Goal: Find specific page/section: Find specific page/section

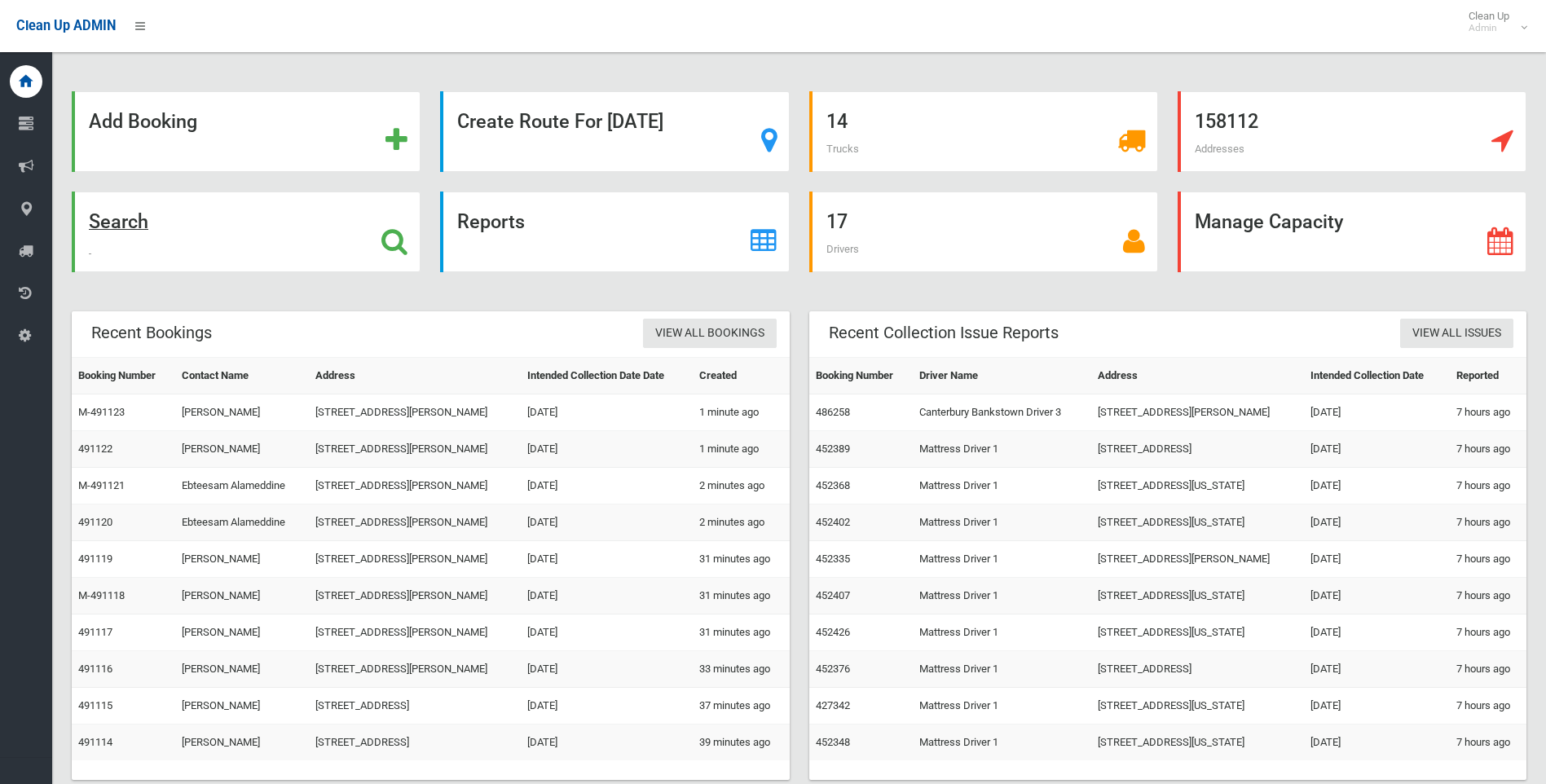
click at [129, 213] on strong "Search" at bounding box center [119, 222] width 59 height 23
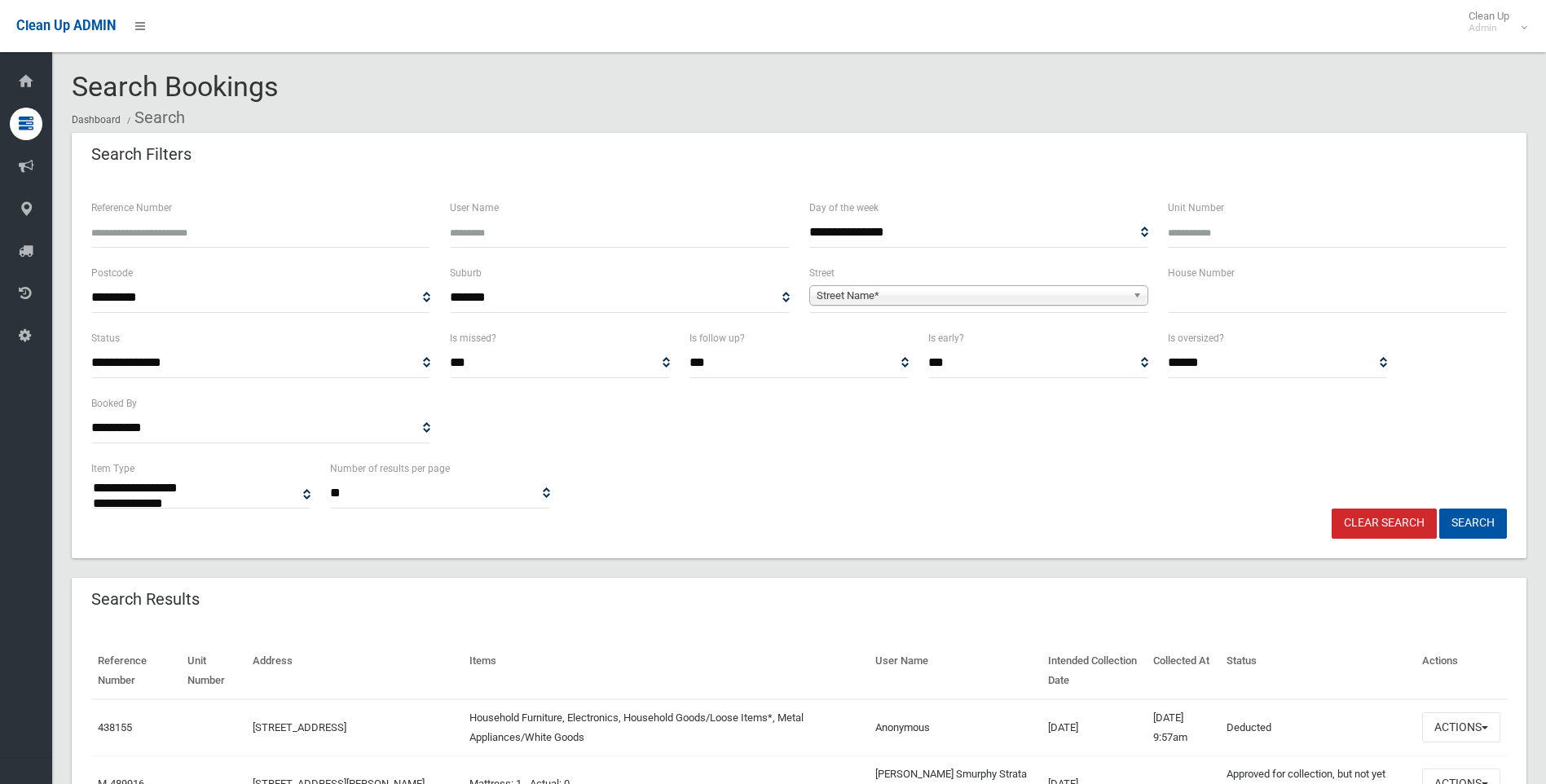
select select
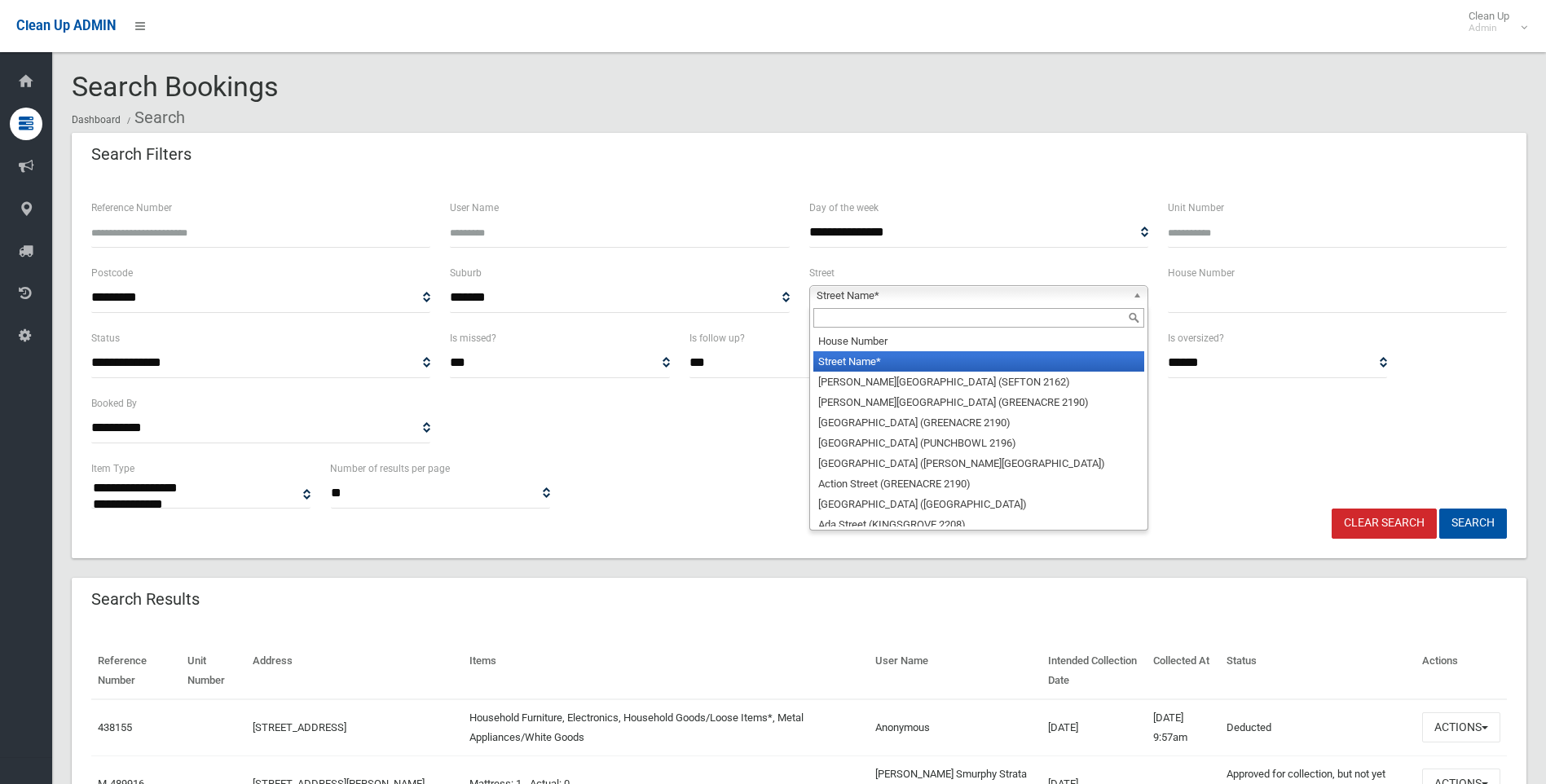
click at [906, 294] on span "Street Name*" at bounding box center [972, 296] width 310 height 19
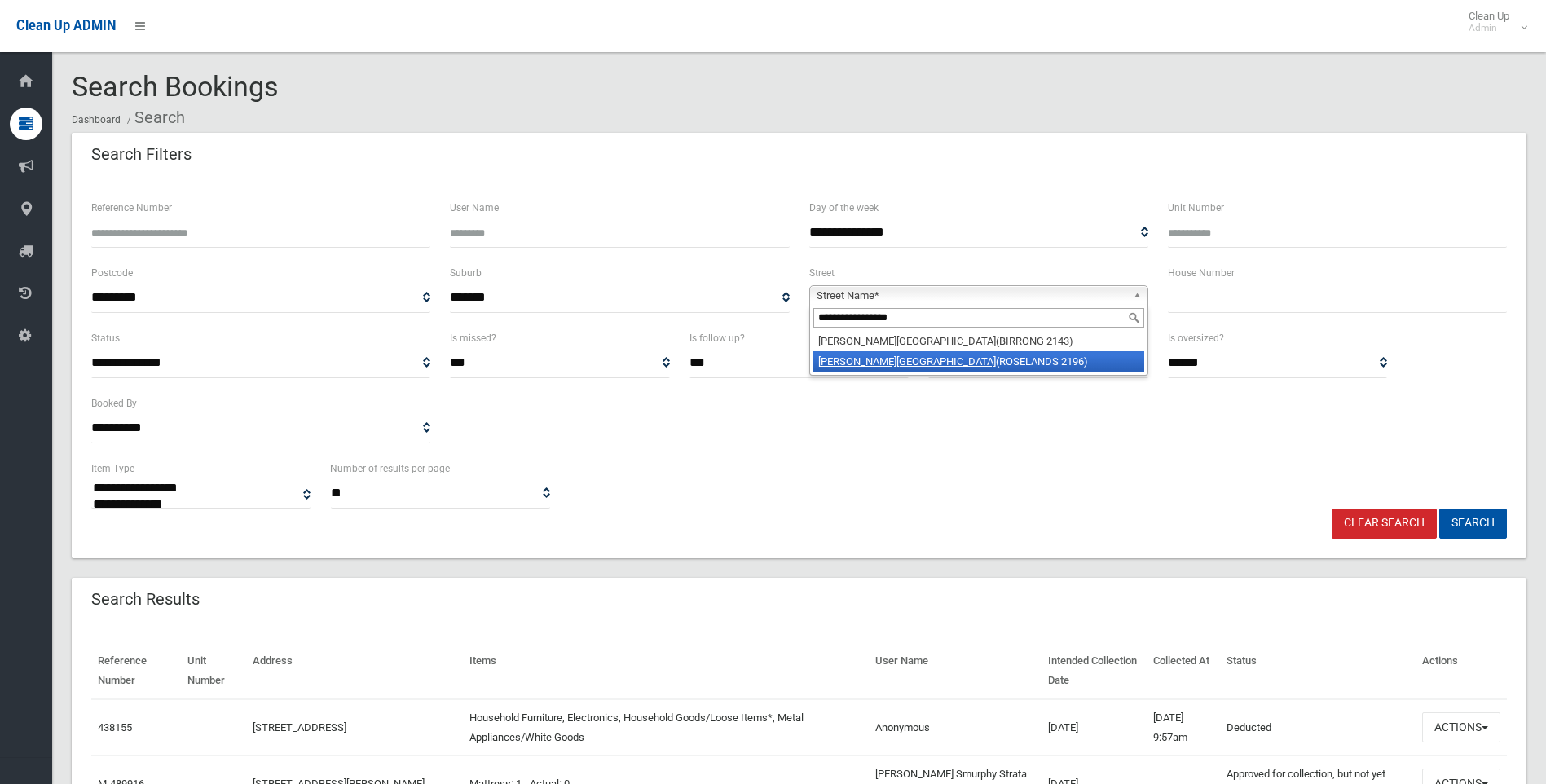
type input "**********"
click at [942, 364] on li "Stephenson Street (ROSELANDS 2196)" at bounding box center [979, 361] width 331 height 20
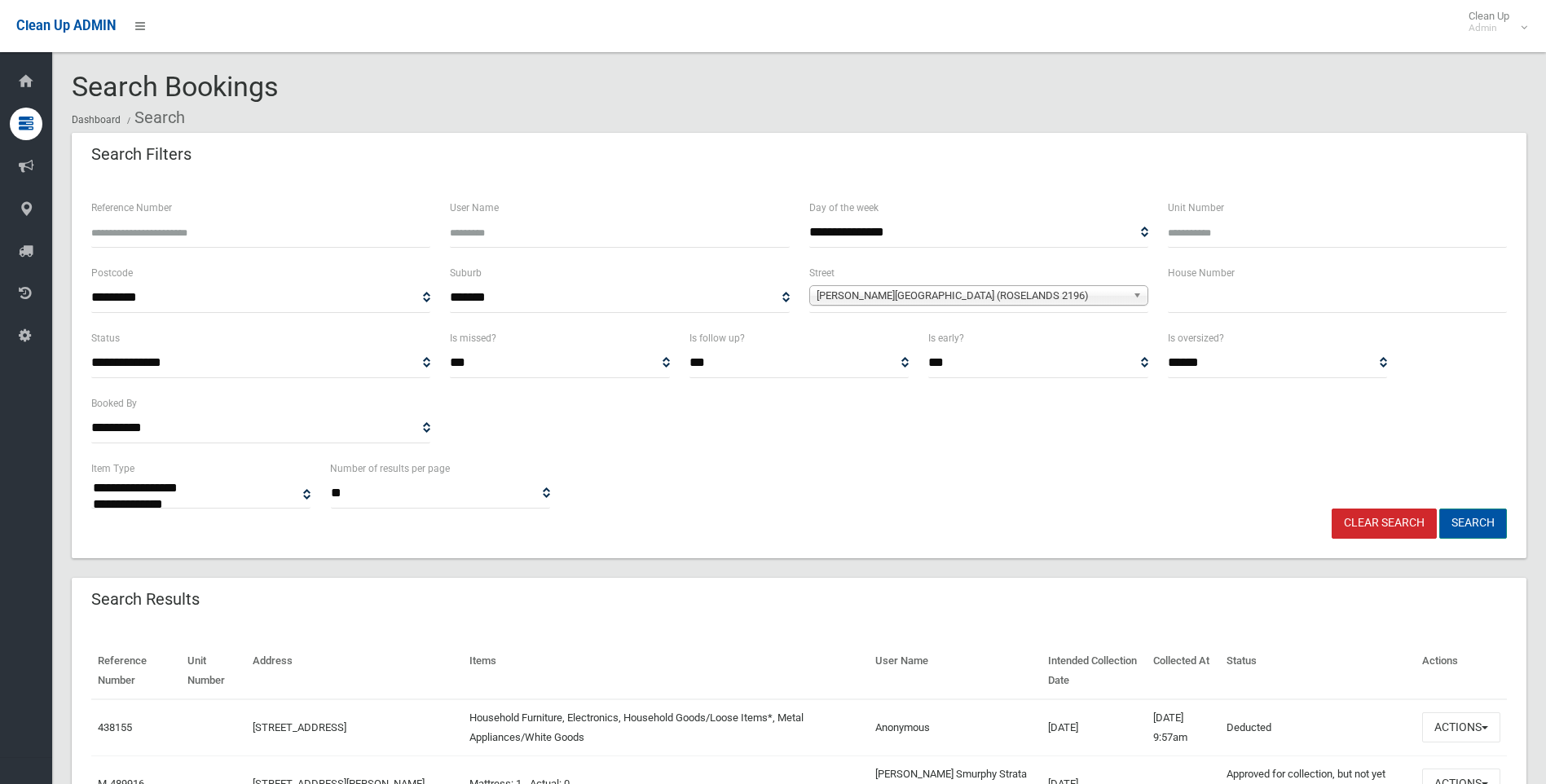
click at [1482, 524] on button "Search" at bounding box center [1473, 524] width 68 height 31
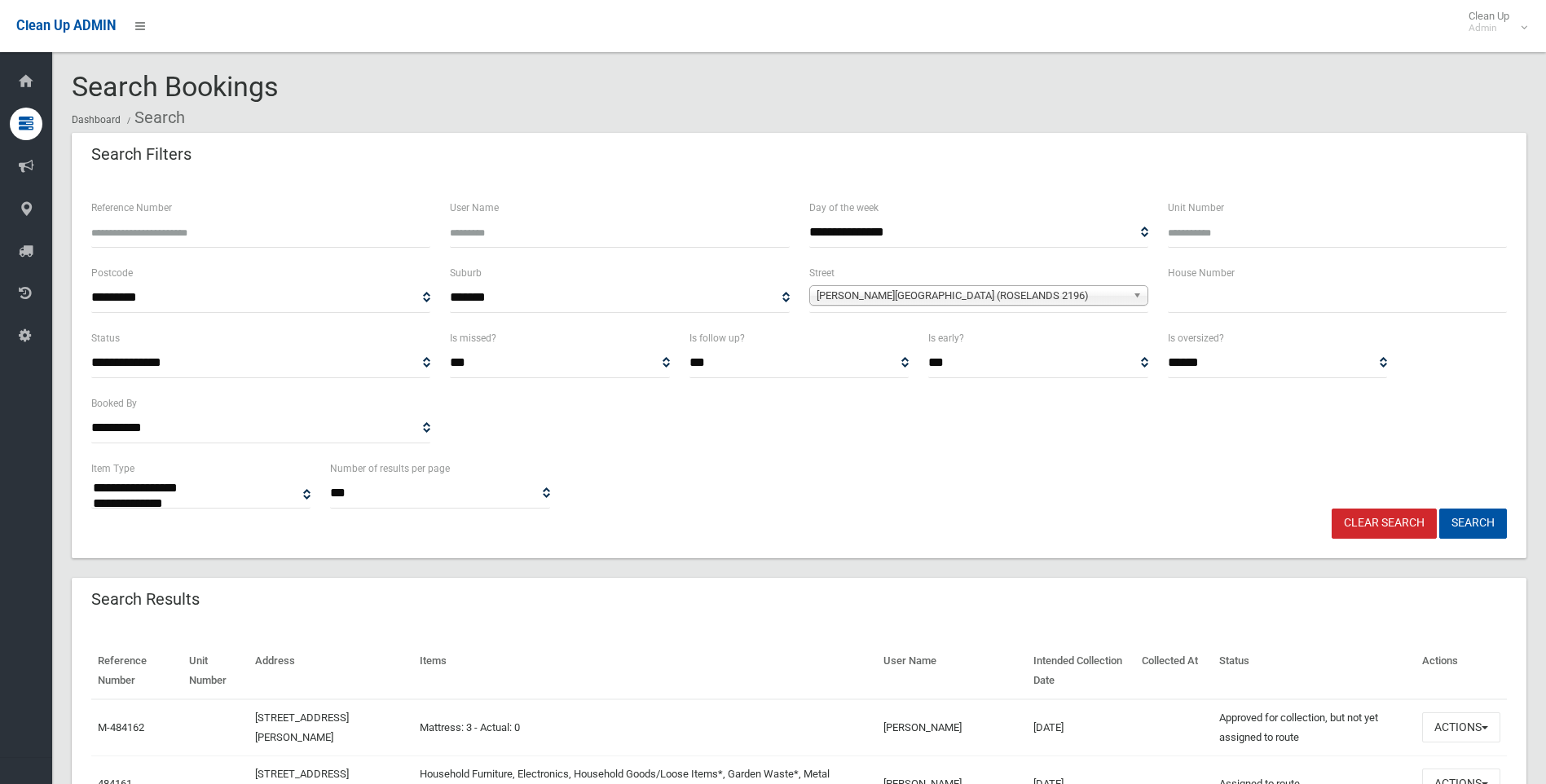
select select
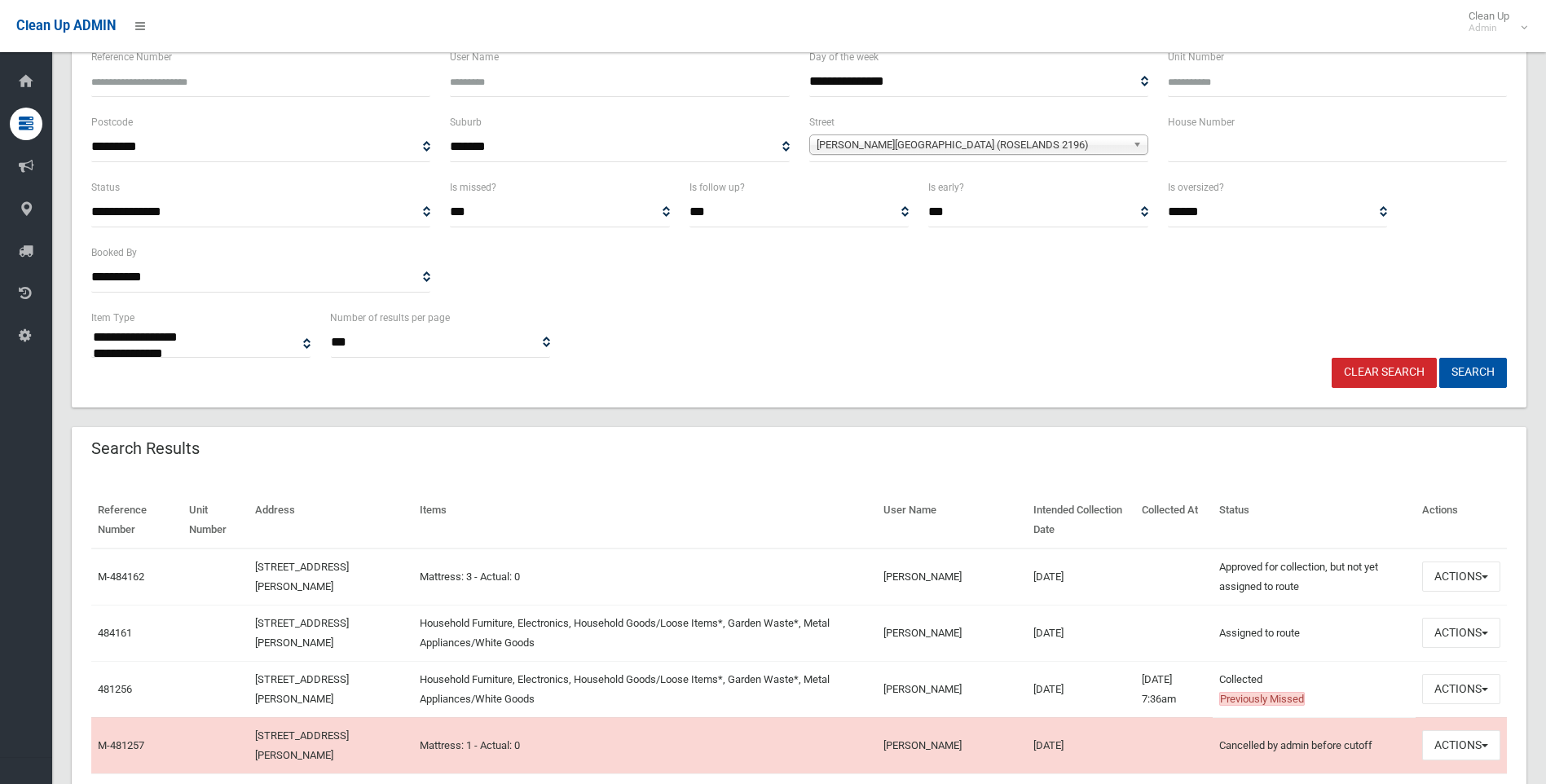
scroll to position [163, 0]
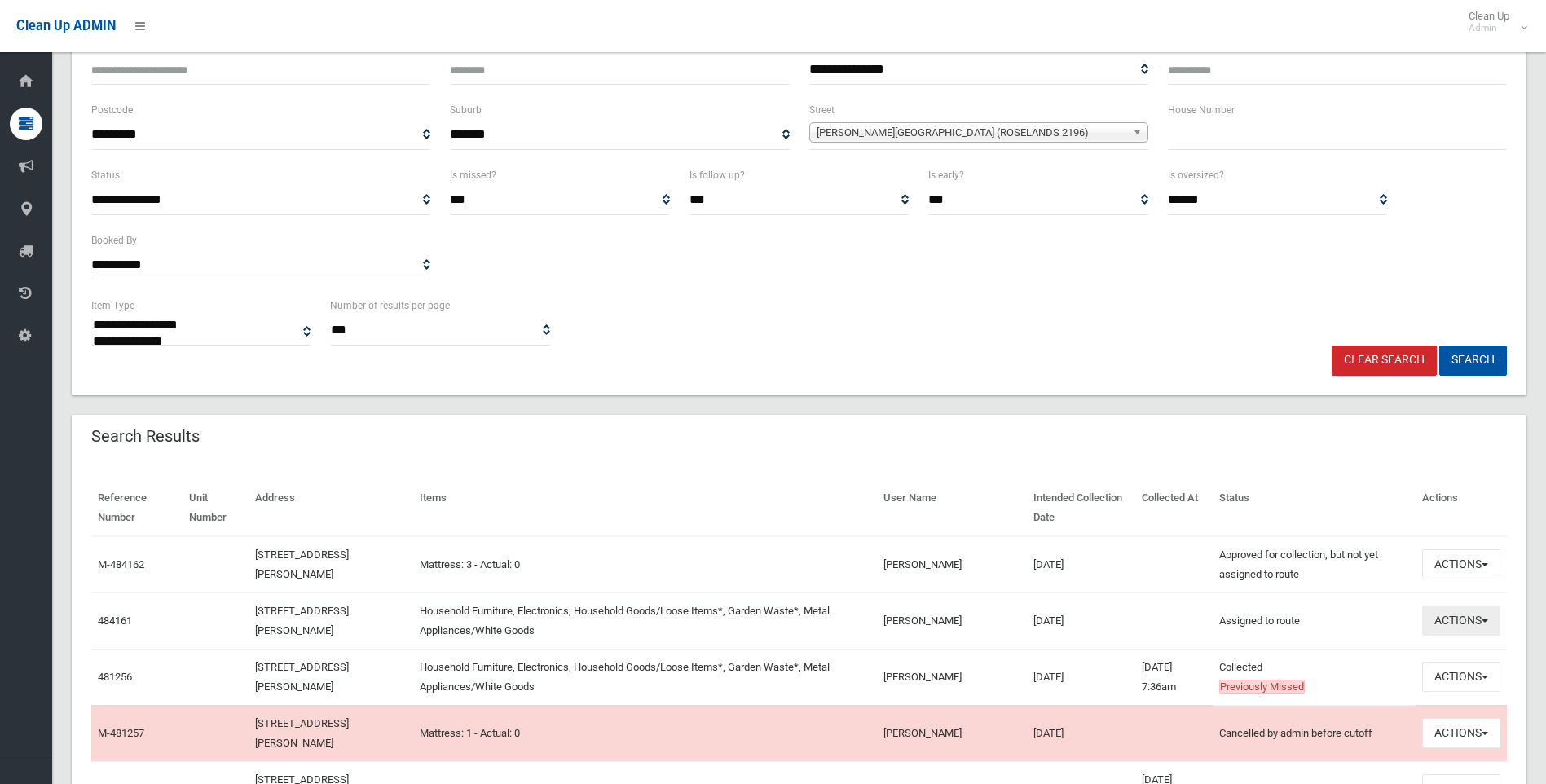
click at [1459, 619] on button "Actions" at bounding box center [1462, 621] width 78 height 31
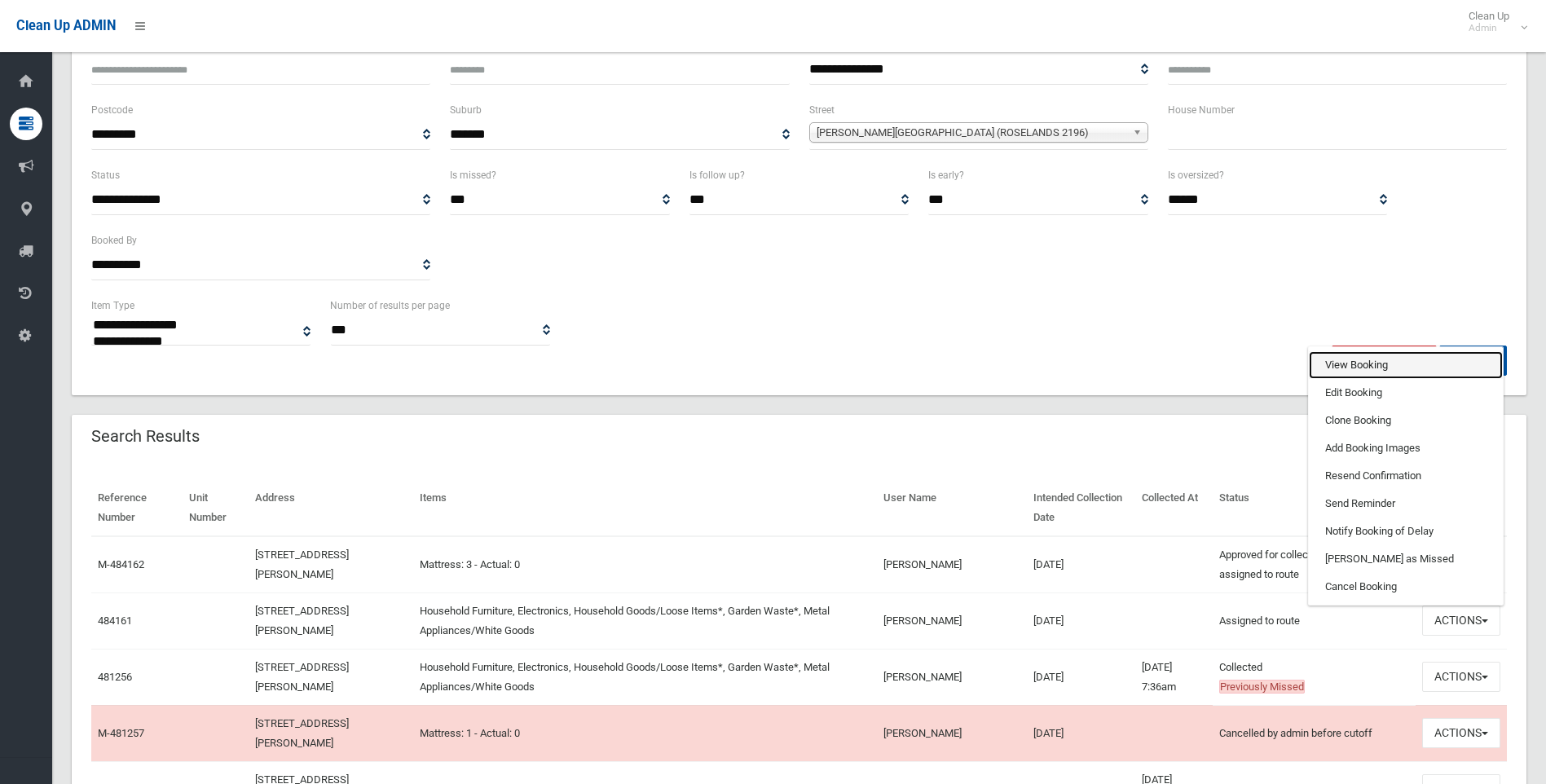
click at [1371, 358] on link "View Booking" at bounding box center [1406, 365] width 194 height 28
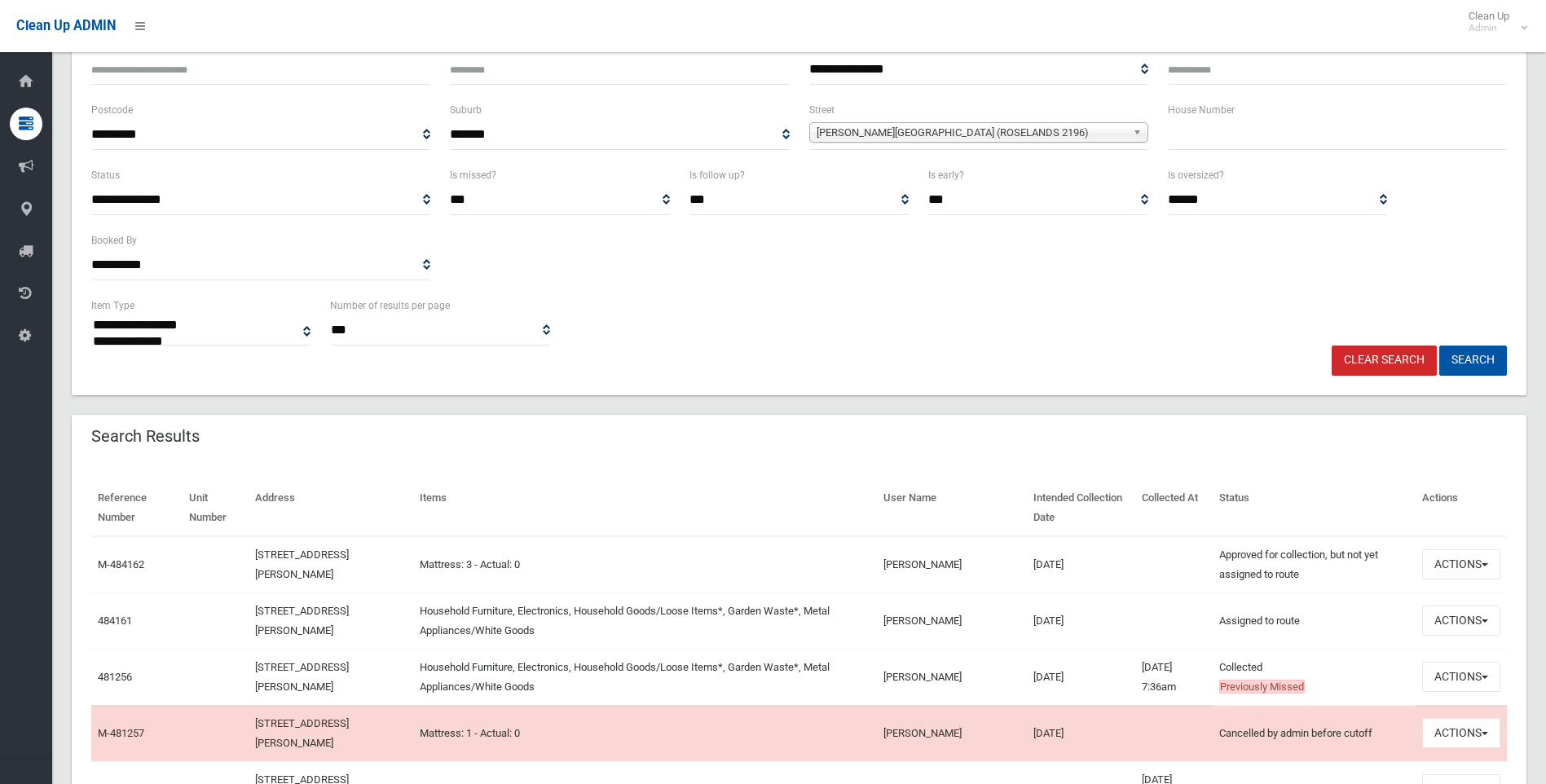
click at [1384, 361] on link "Clear Search" at bounding box center [1385, 361] width 105 height 31
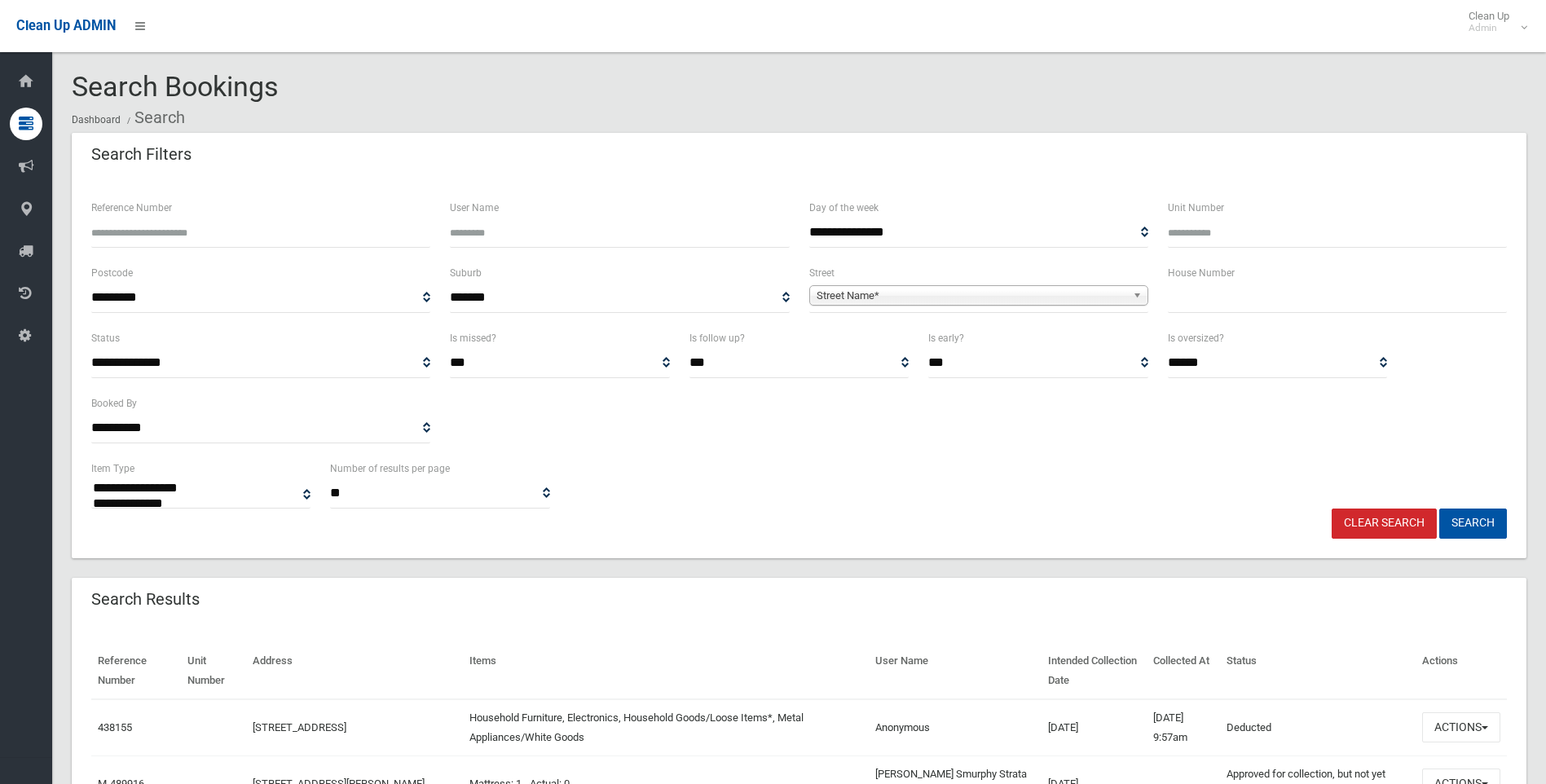
select select
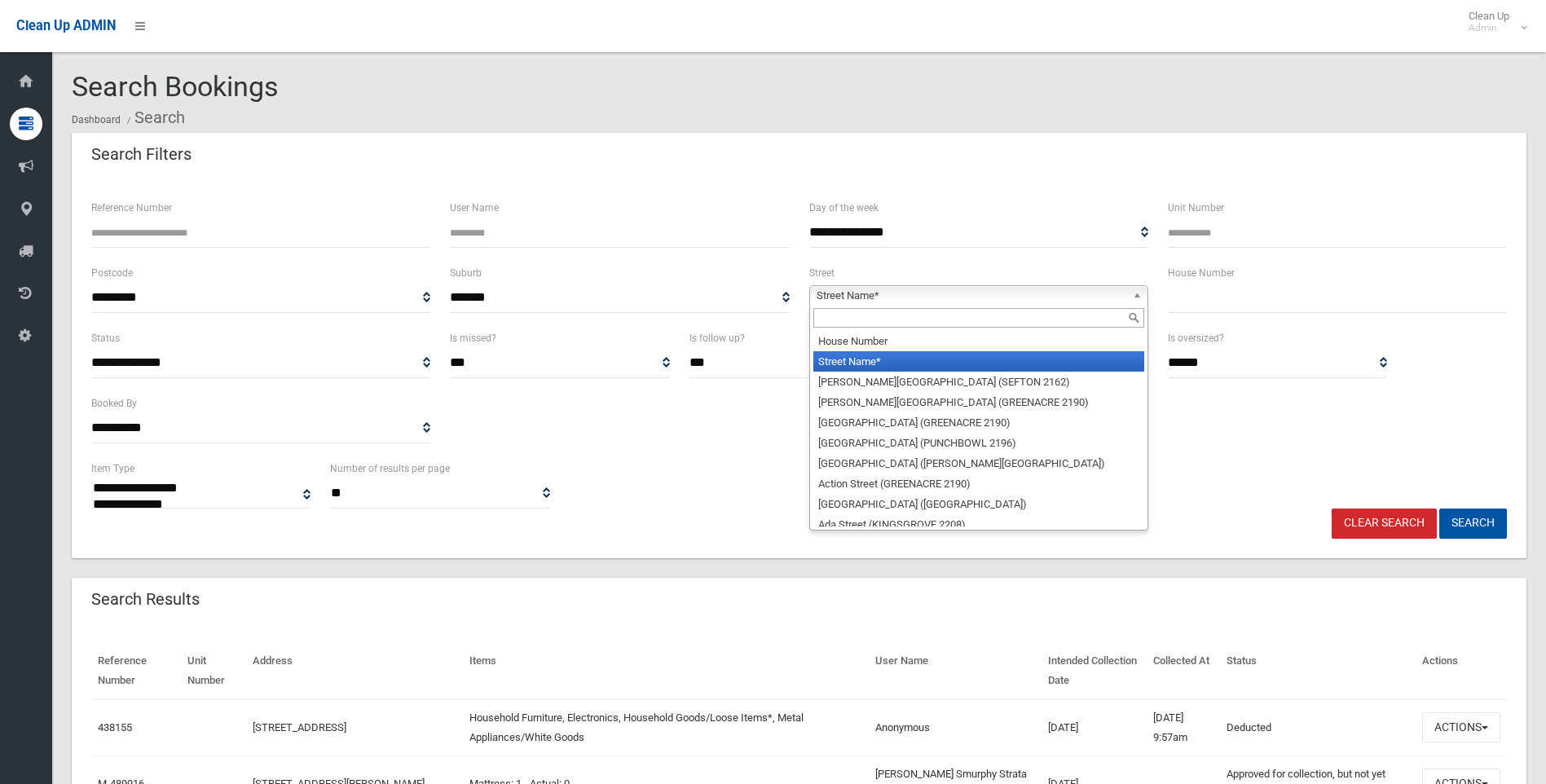
click at [931, 292] on span "Street Name*" at bounding box center [972, 296] width 310 height 19
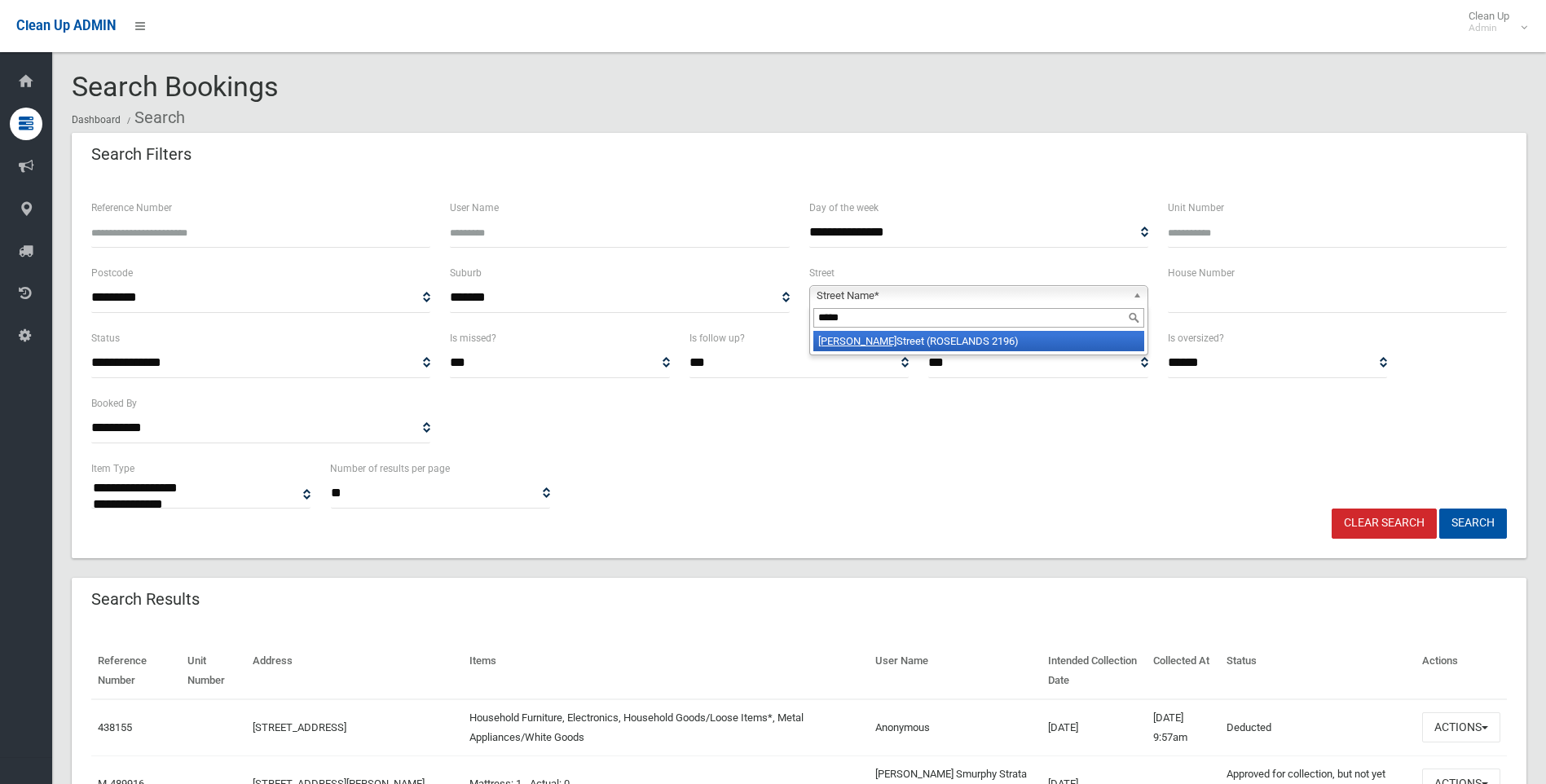
type input "*****"
click at [921, 339] on li "Legge Street (ROSELANDS 2196)" at bounding box center [979, 341] width 331 height 20
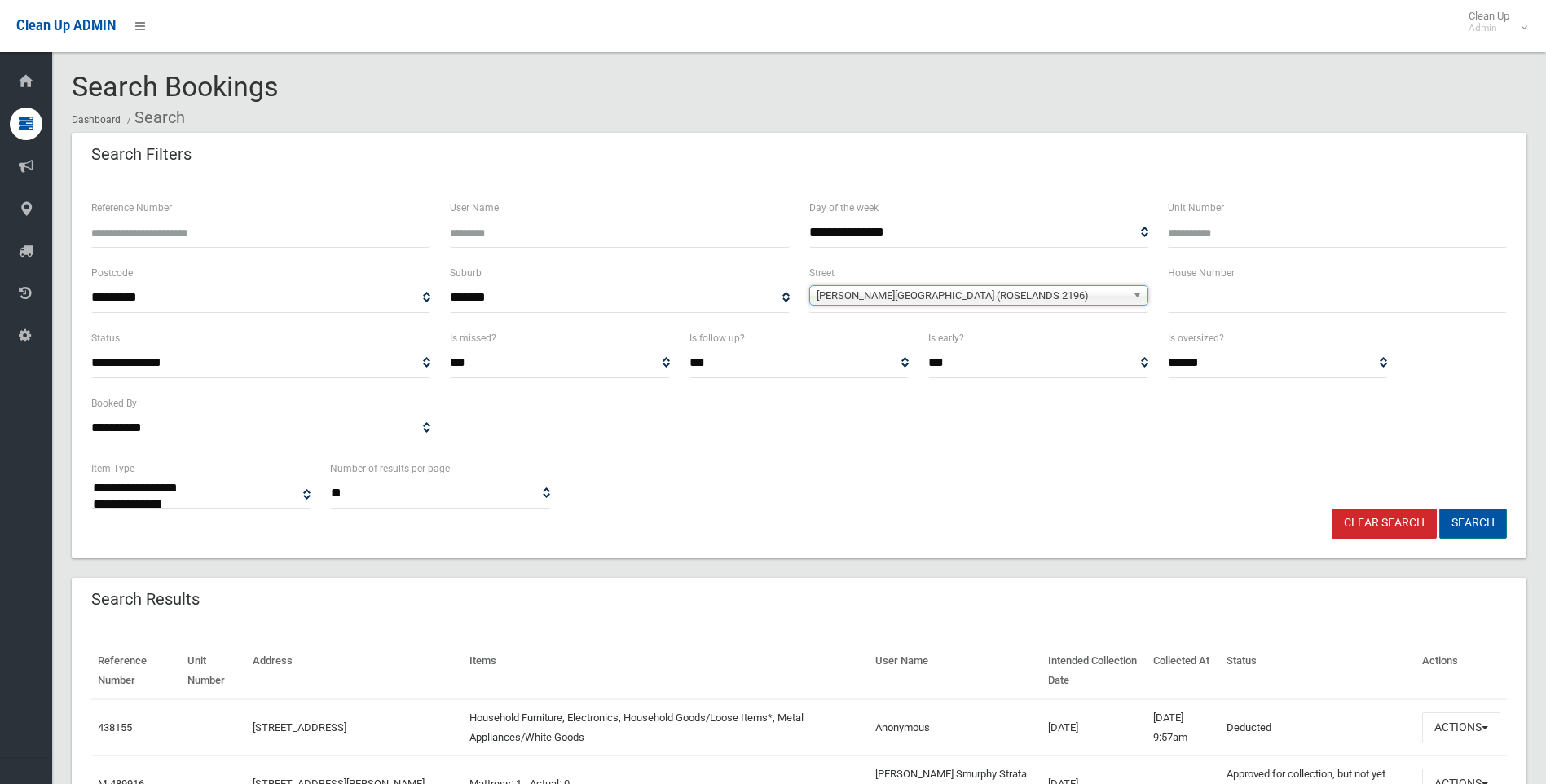
click at [1476, 516] on button "Search" at bounding box center [1473, 524] width 68 height 31
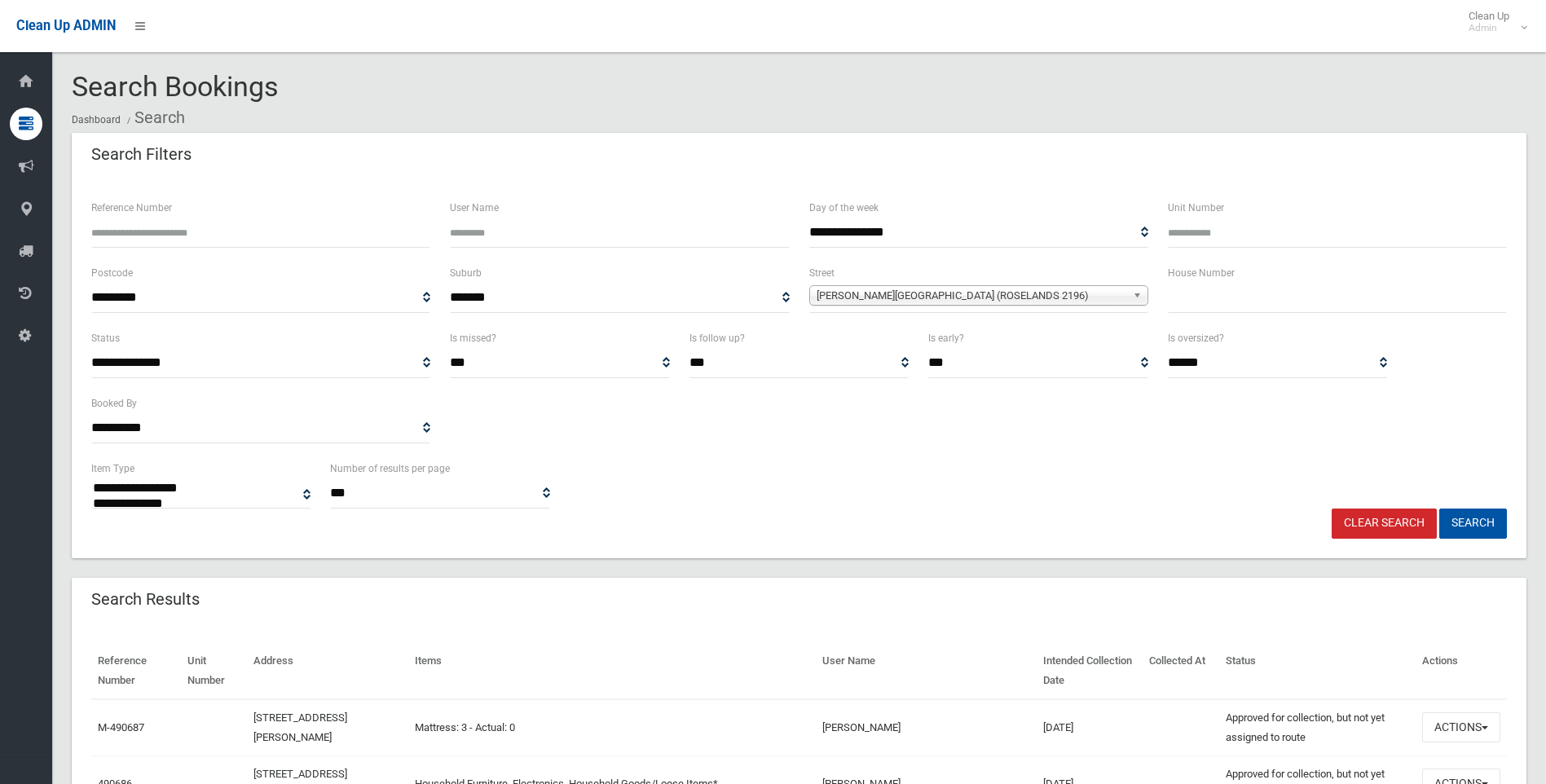
select select
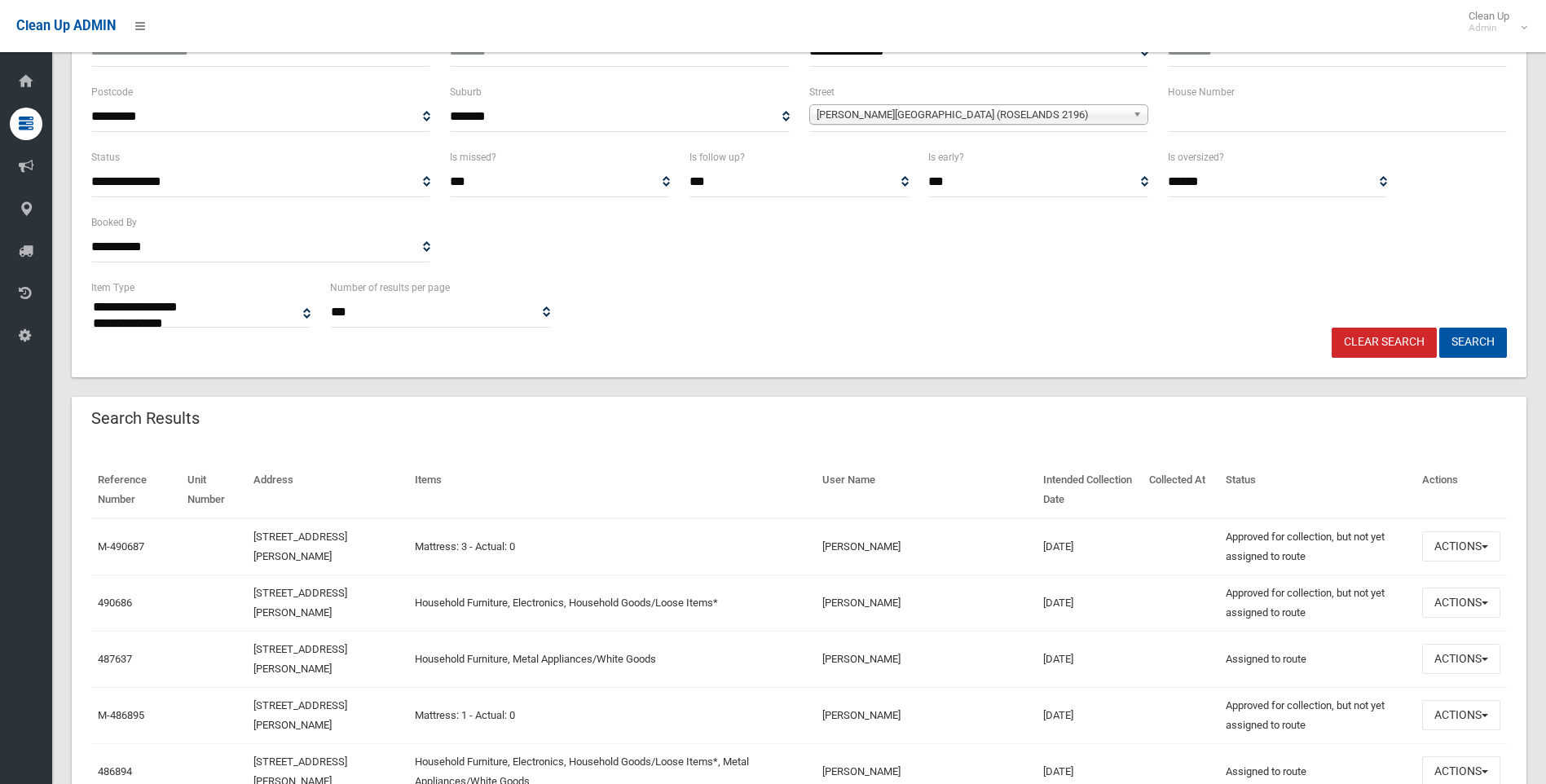
scroll to position [163, 0]
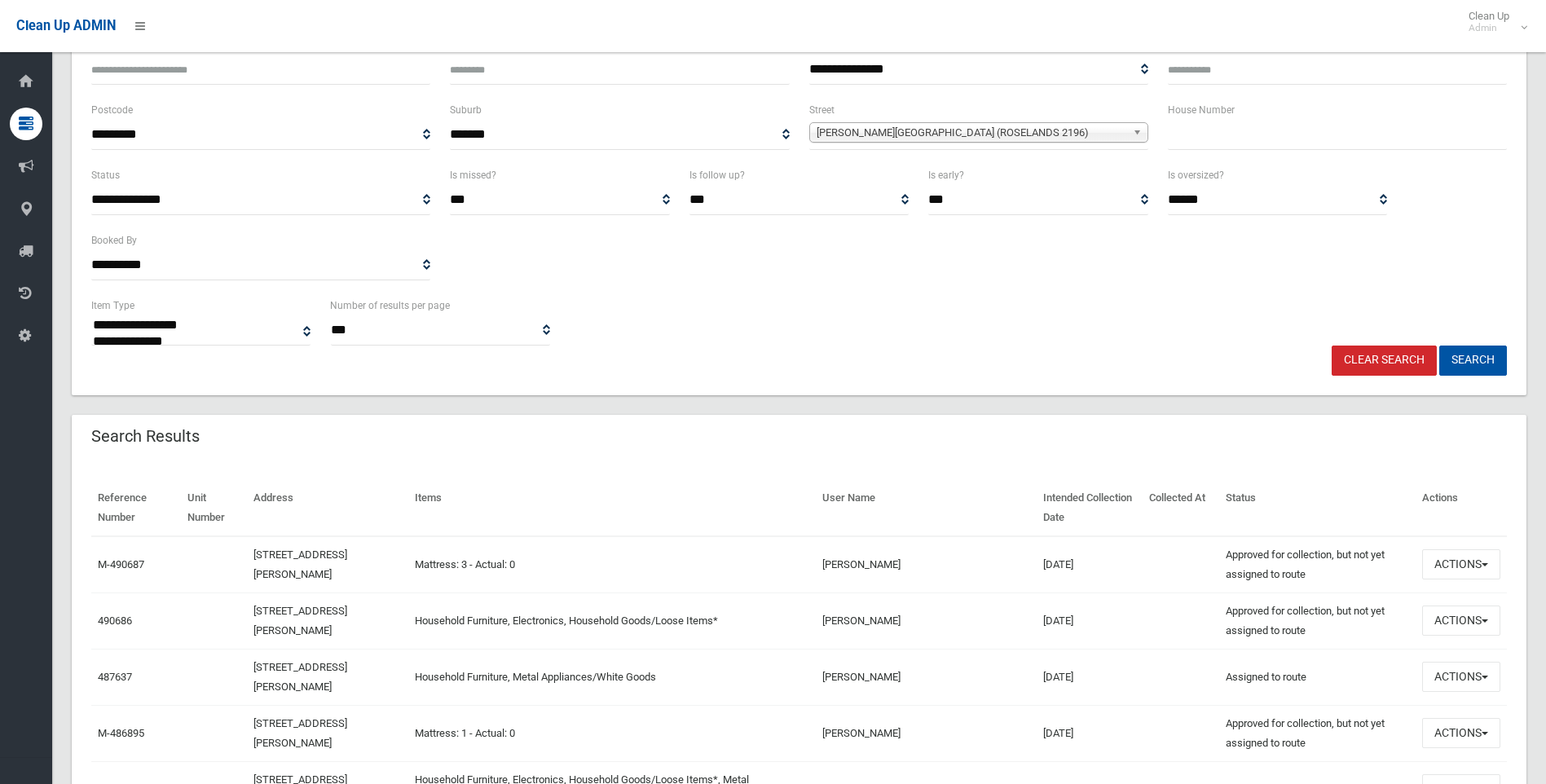
click at [1382, 361] on link "Clear Search" at bounding box center [1385, 361] width 105 height 31
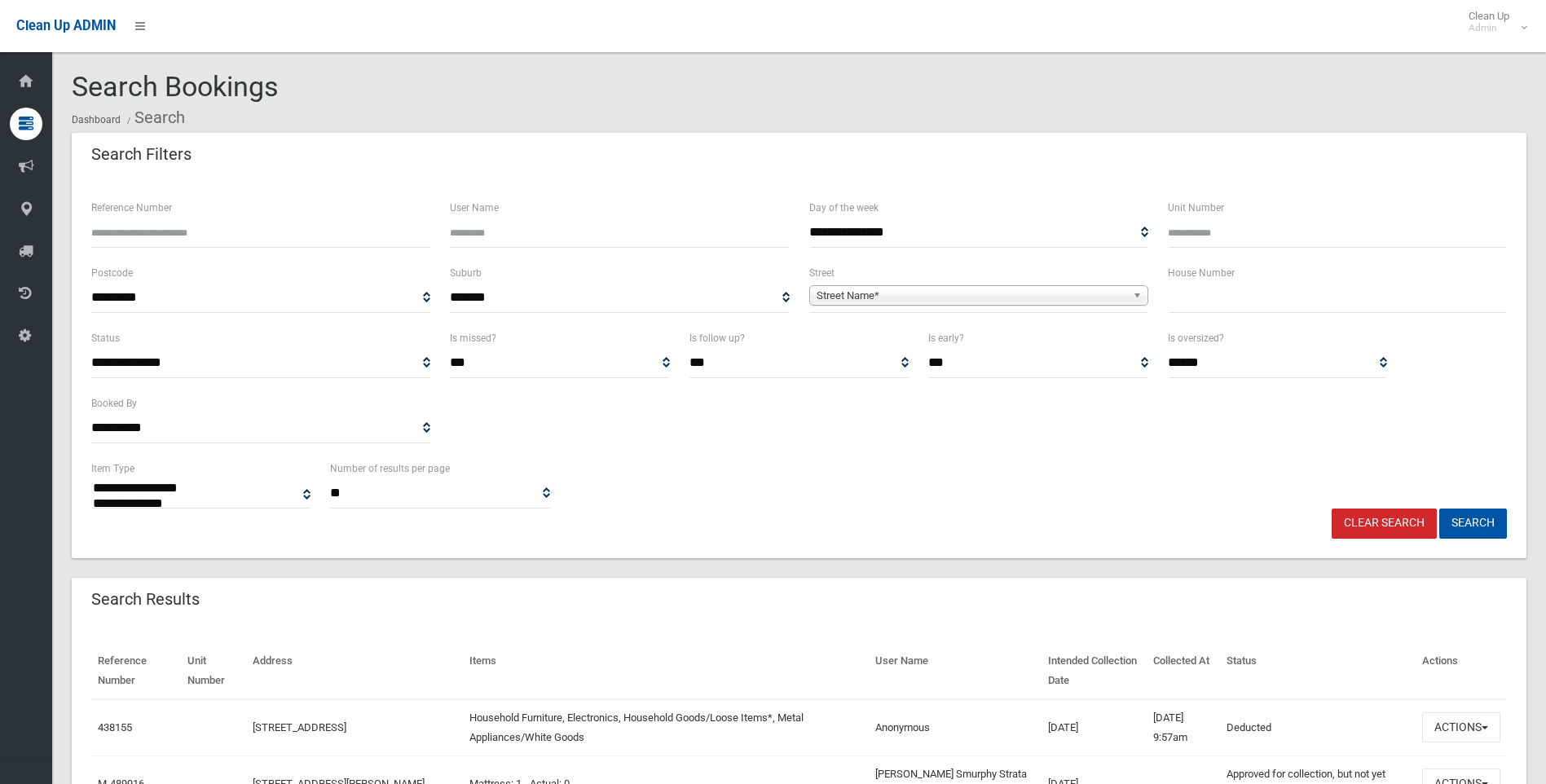
select select
click at [1363, 526] on link "Clear Search" at bounding box center [1385, 524] width 105 height 31
select select
